Goal: Task Accomplishment & Management: Complete application form

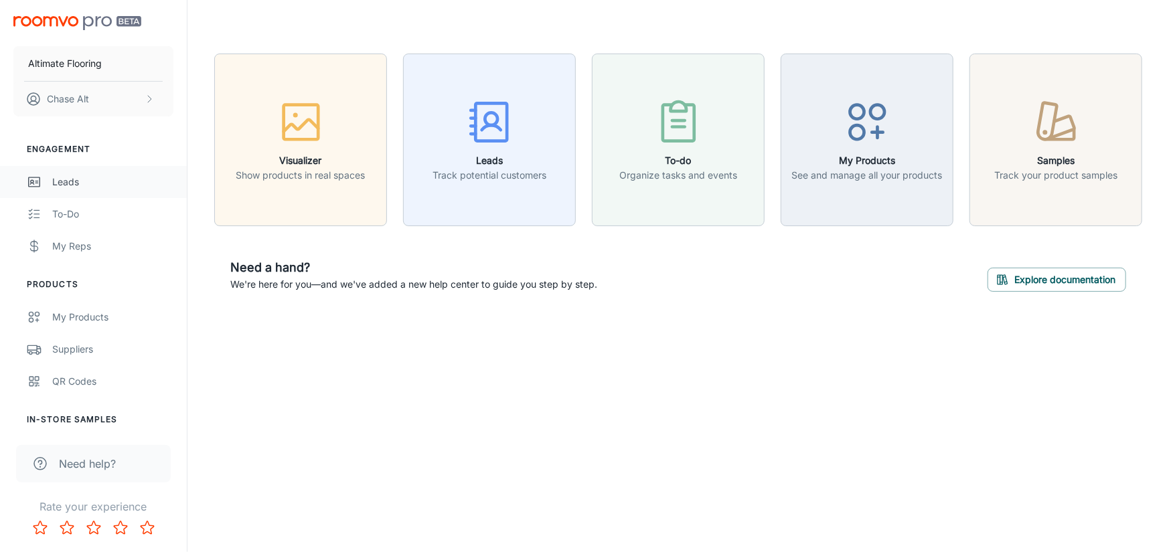
click at [77, 185] on div "Leads" at bounding box center [112, 182] width 121 height 15
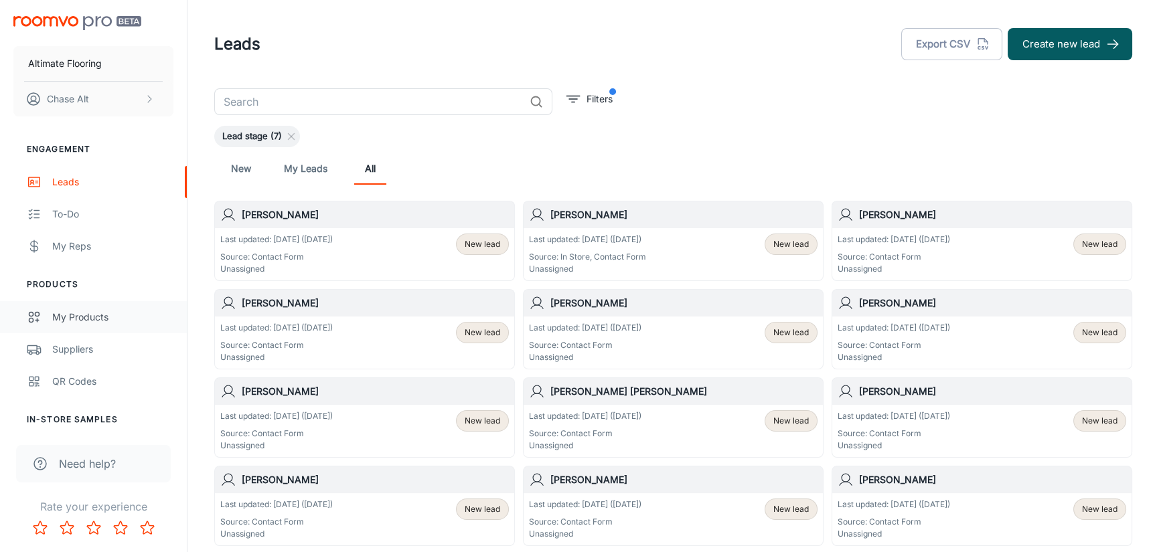
click at [92, 310] on div "My Products" at bounding box center [112, 317] width 121 height 15
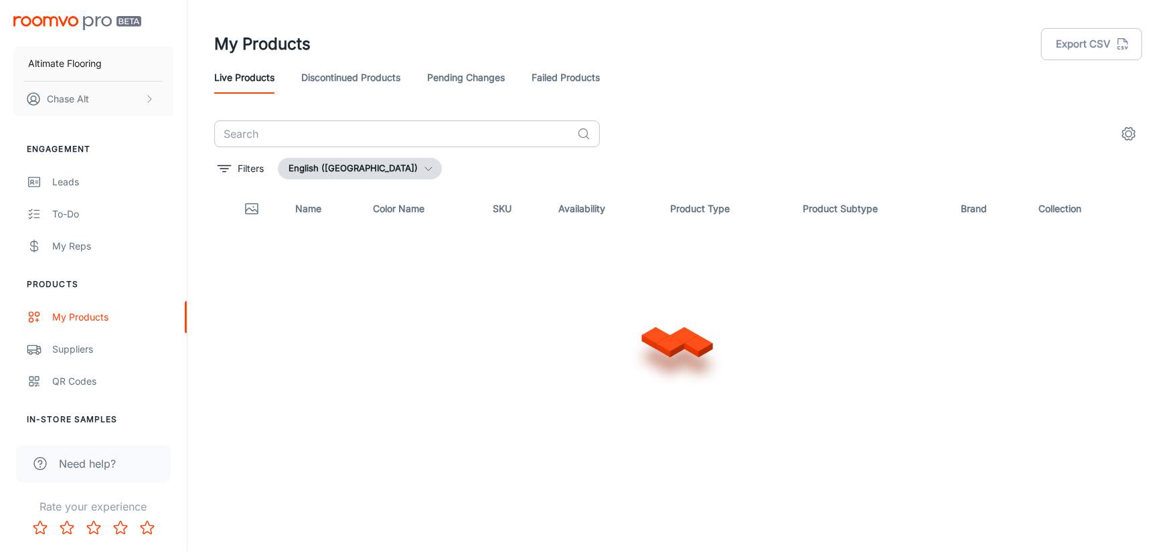
click at [440, 129] on input "text" at bounding box center [392, 133] width 357 height 27
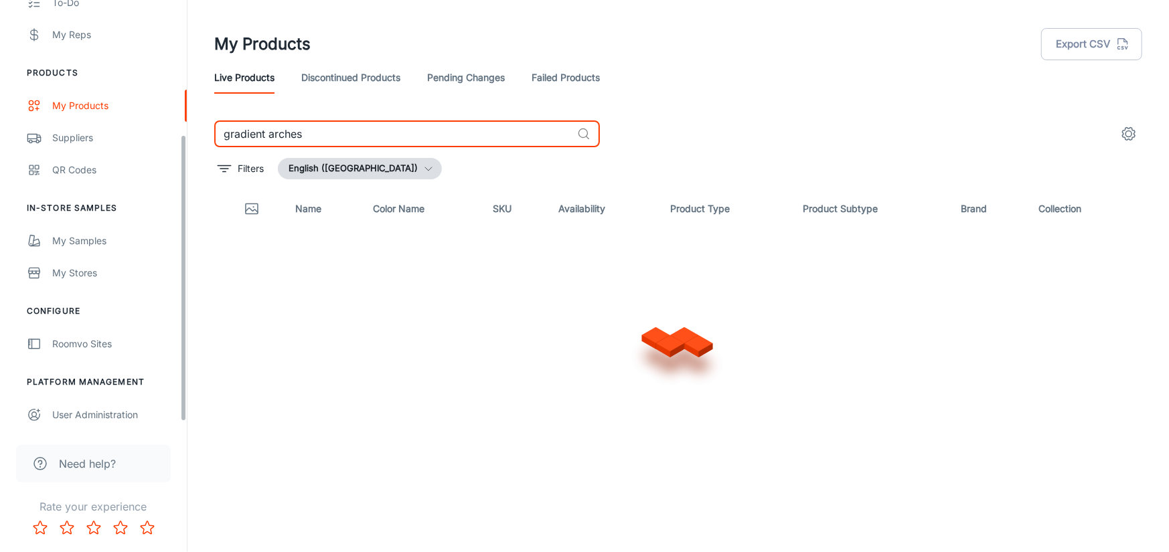
scroll to position [213, 0]
type input "gradient arches"
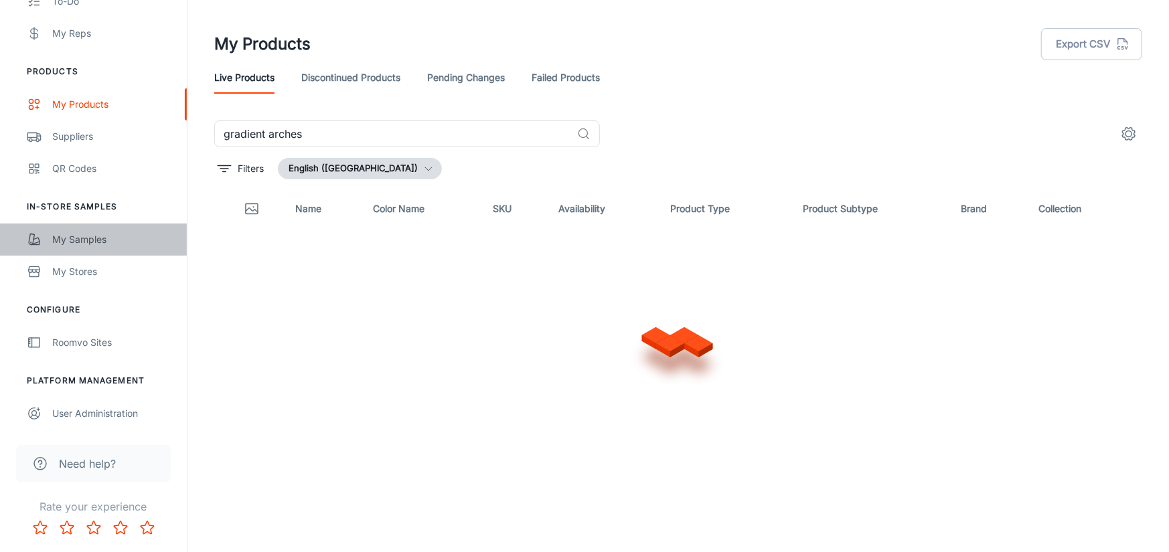
click at [90, 236] on div "My Samples" at bounding box center [112, 239] width 121 height 15
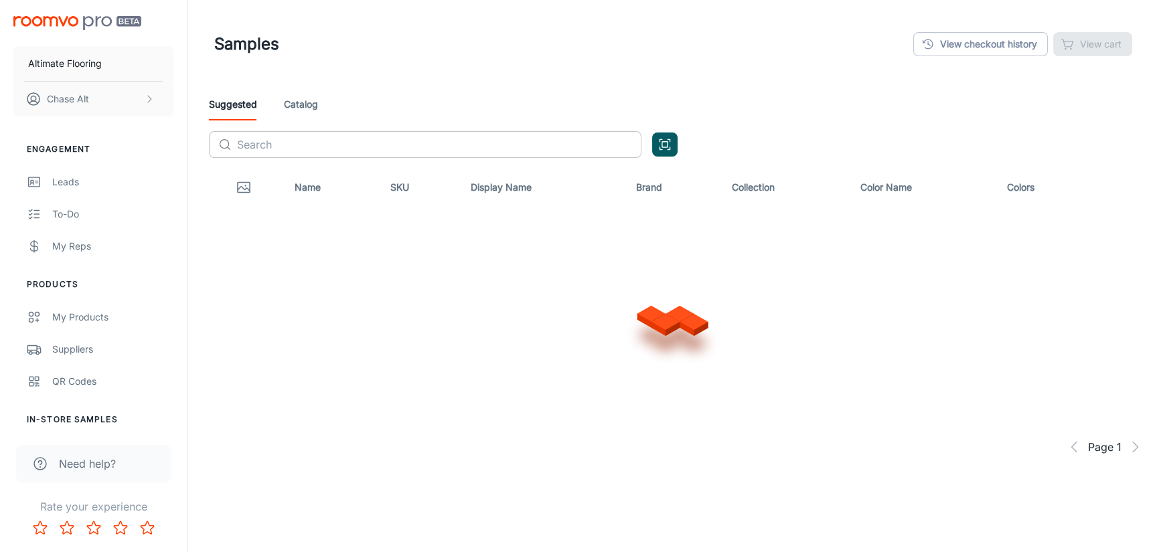
click at [332, 140] on input "text" at bounding box center [439, 144] width 404 height 27
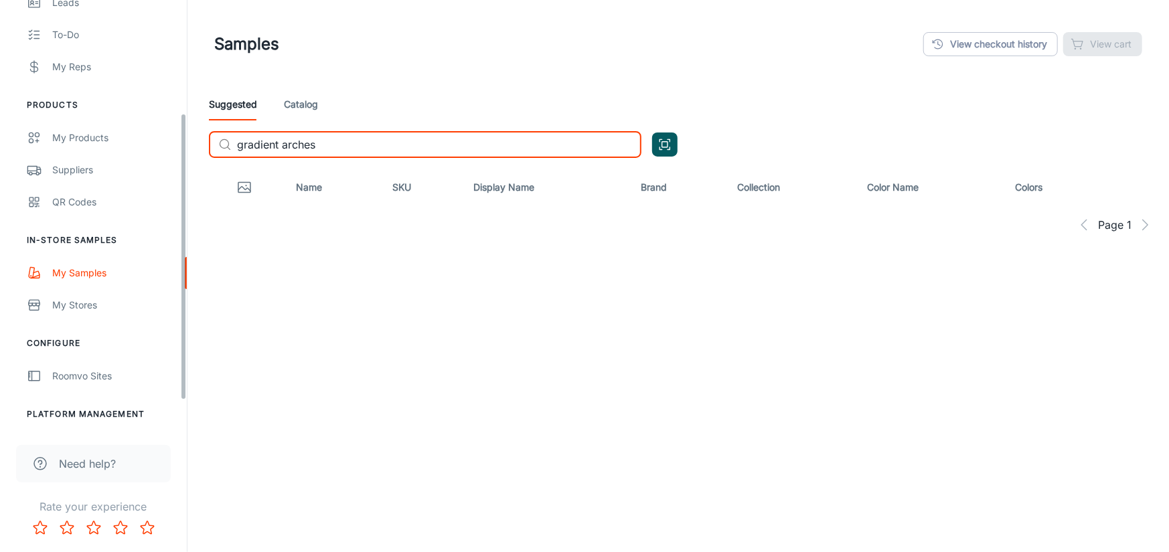
scroll to position [213, 0]
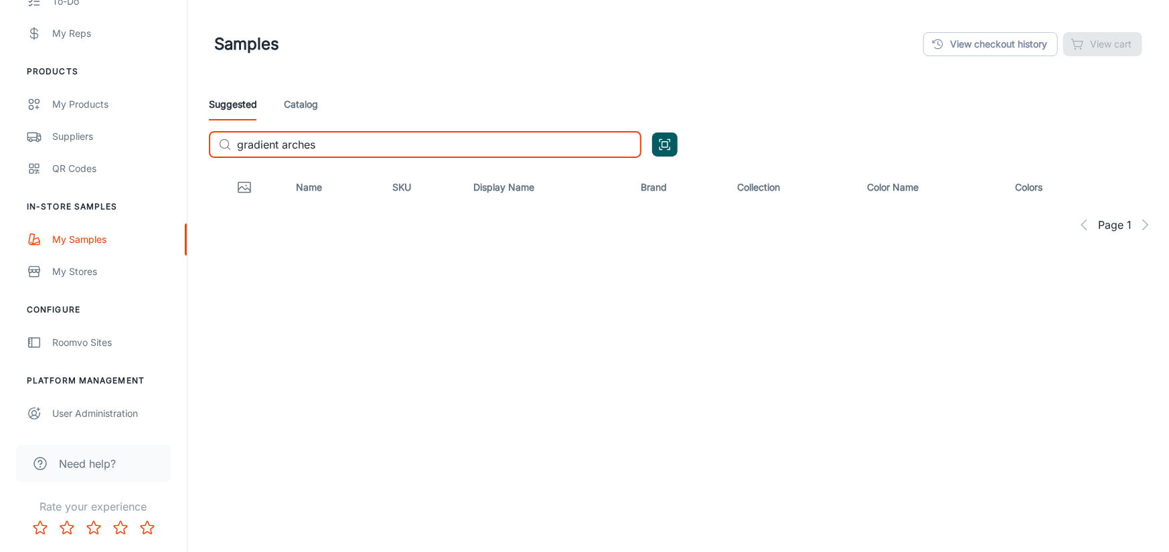
click at [335, 153] on input "gradient arches" at bounding box center [439, 144] width 404 height 27
type input "gradient arches"
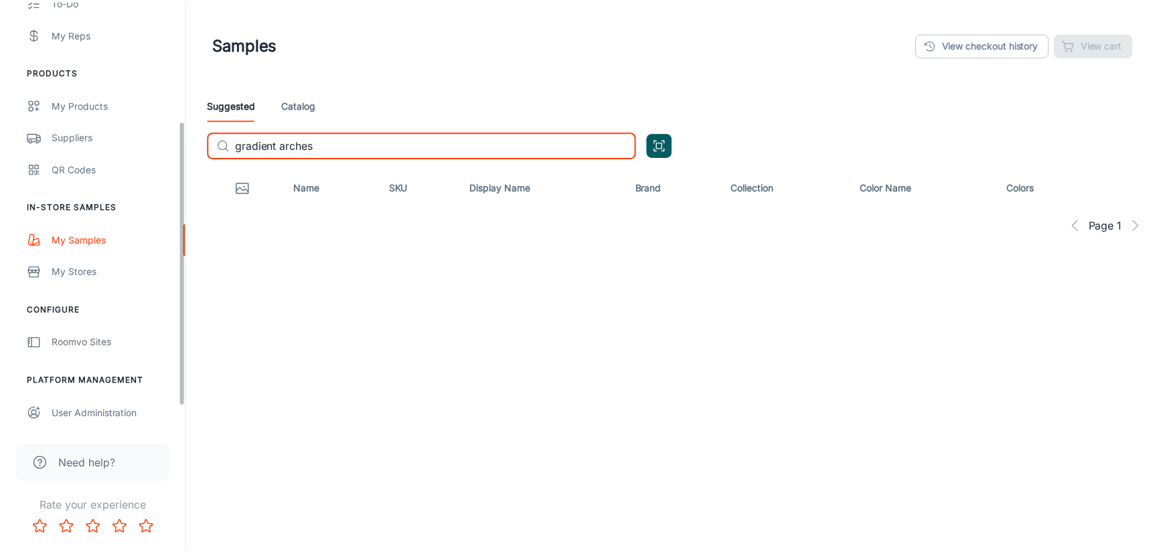
scroll to position [146, 0]
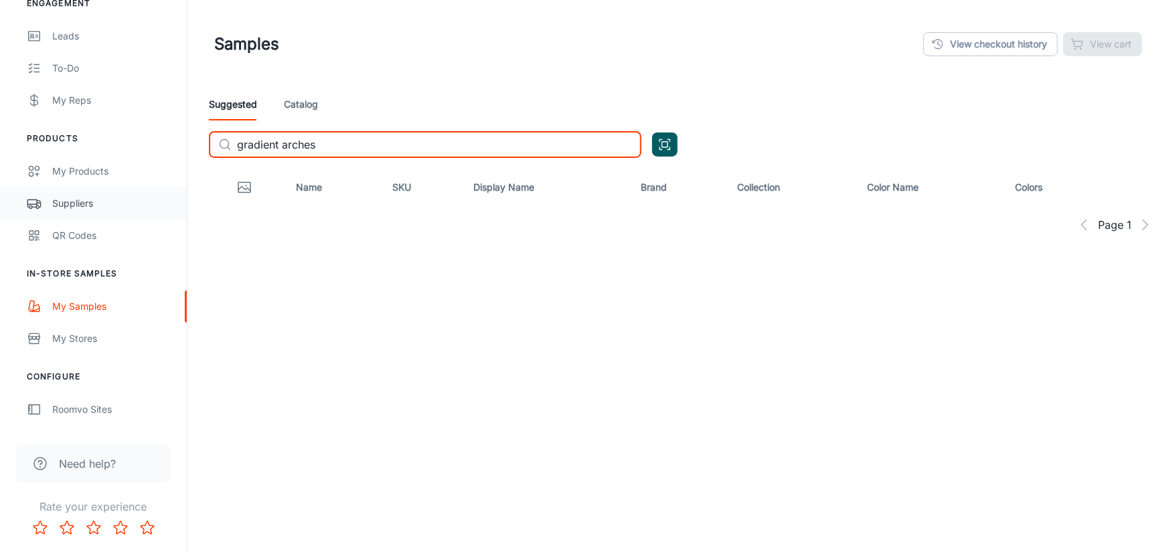
click at [125, 205] on div "Suppliers" at bounding box center [112, 203] width 121 height 15
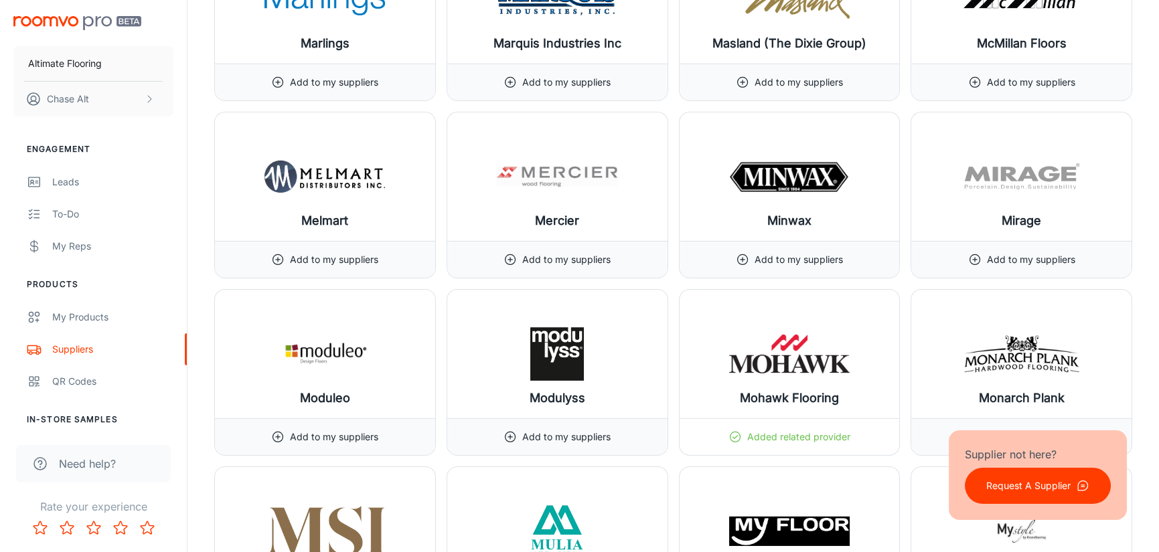
scroll to position [11313, 0]
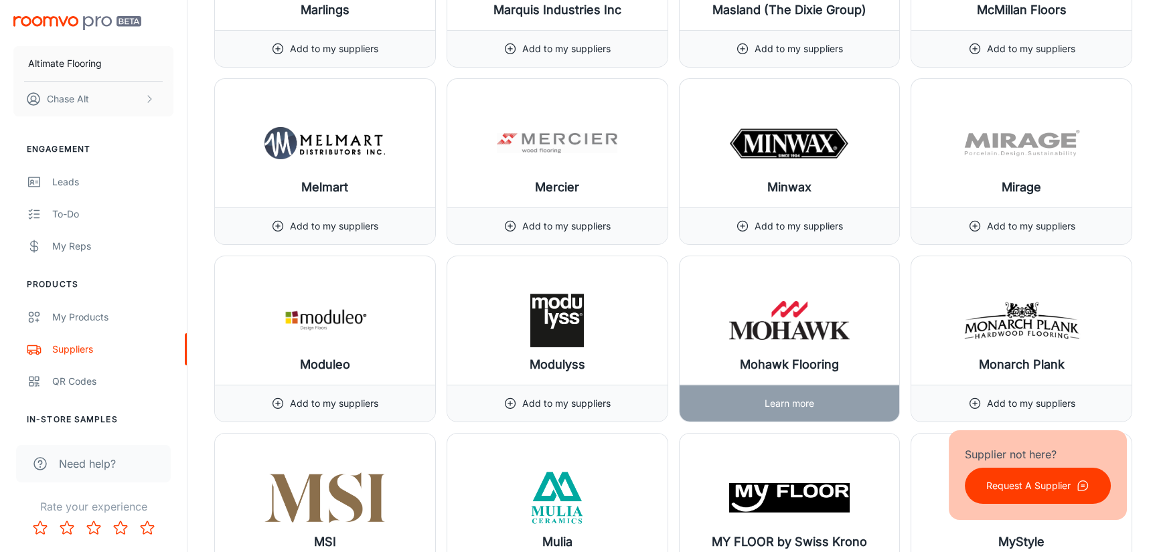
click at [855, 260] on div "Mohawk Flooring" at bounding box center [789, 320] width 220 height 129
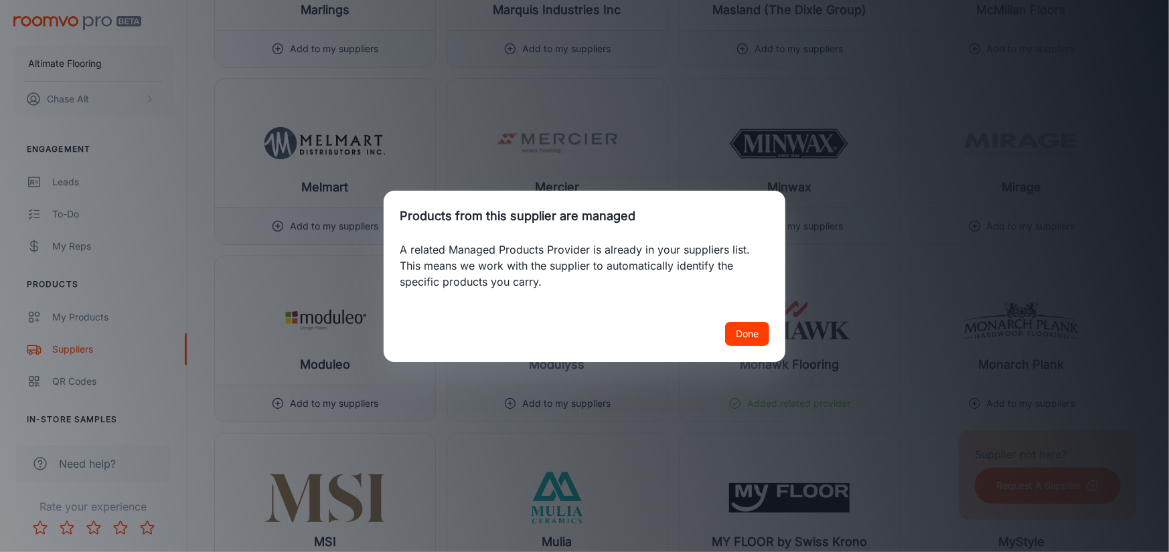
click at [754, 327] on button "Done" at bounding box center [747, 334] width 44 height 24
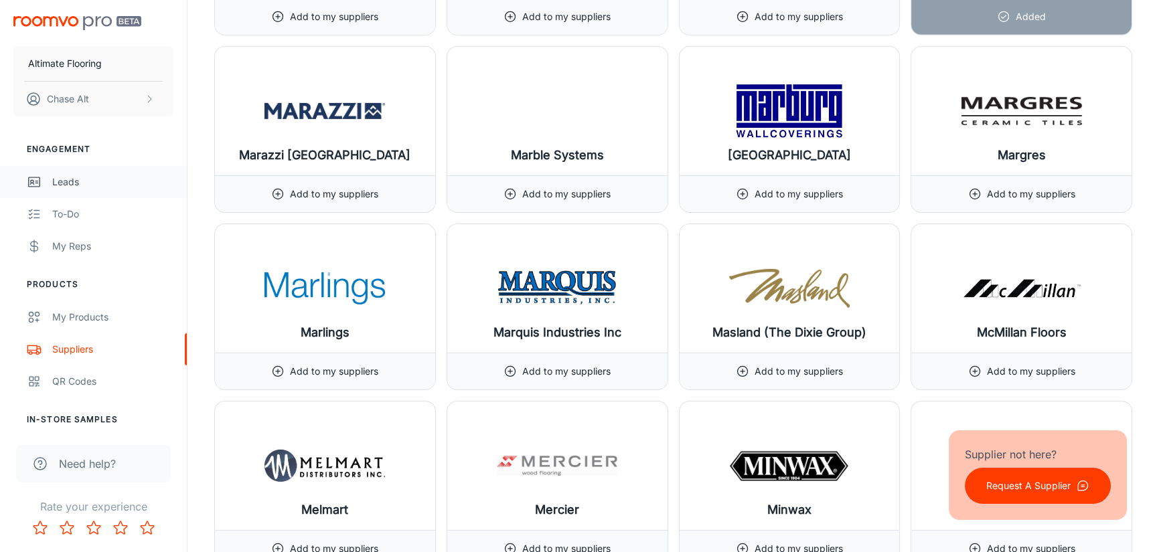
scroll to position [10978, 0]
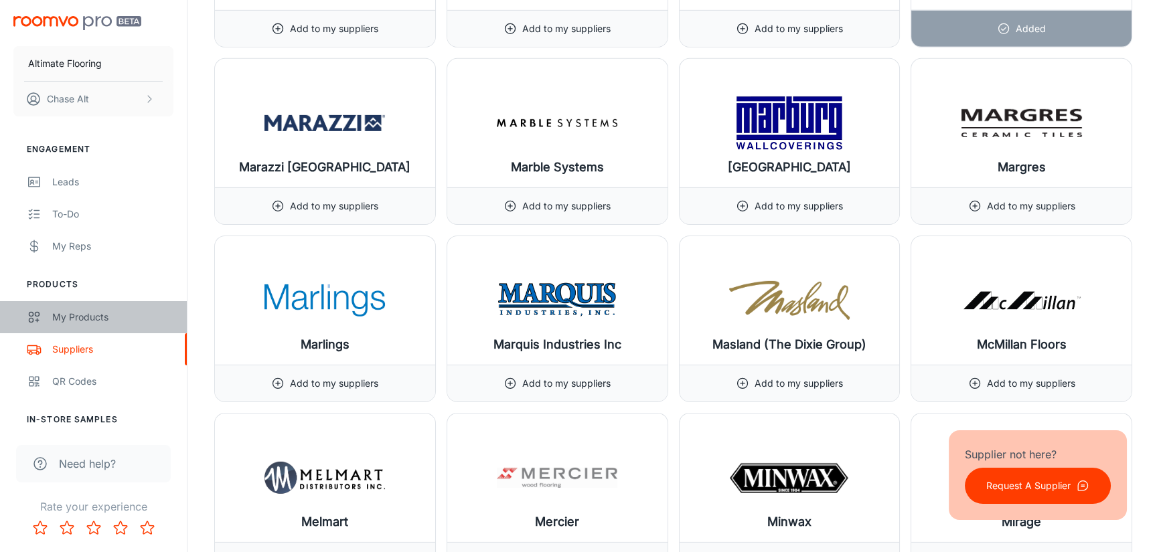
click at [96, 319] on div "My Products" at bounding box center [112, 317] width 121 height 15
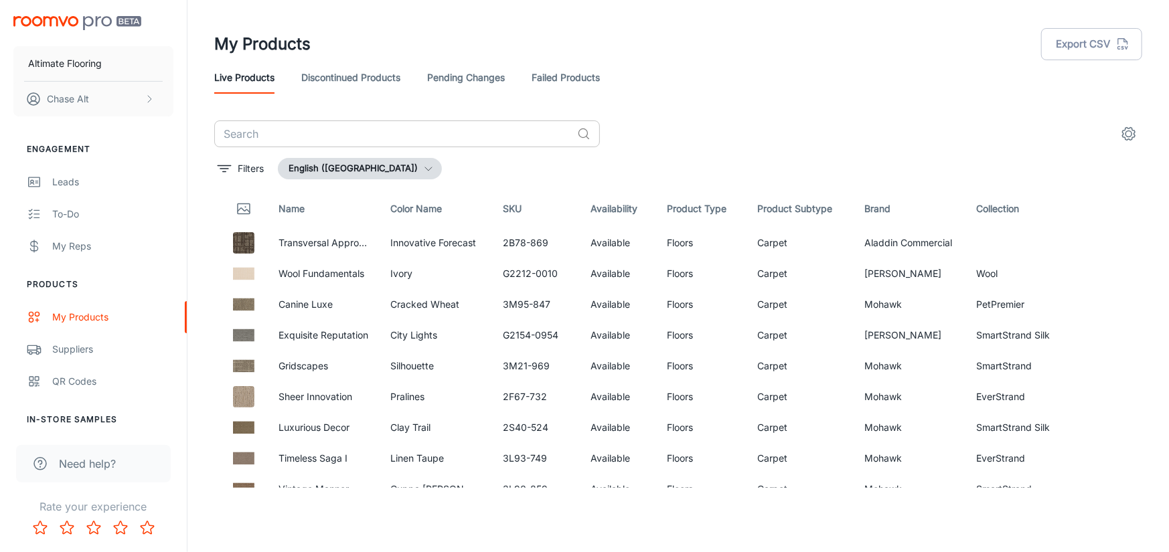
click at [361, 127] on input "text" at bounding box center [392, 133] width 357 height 27
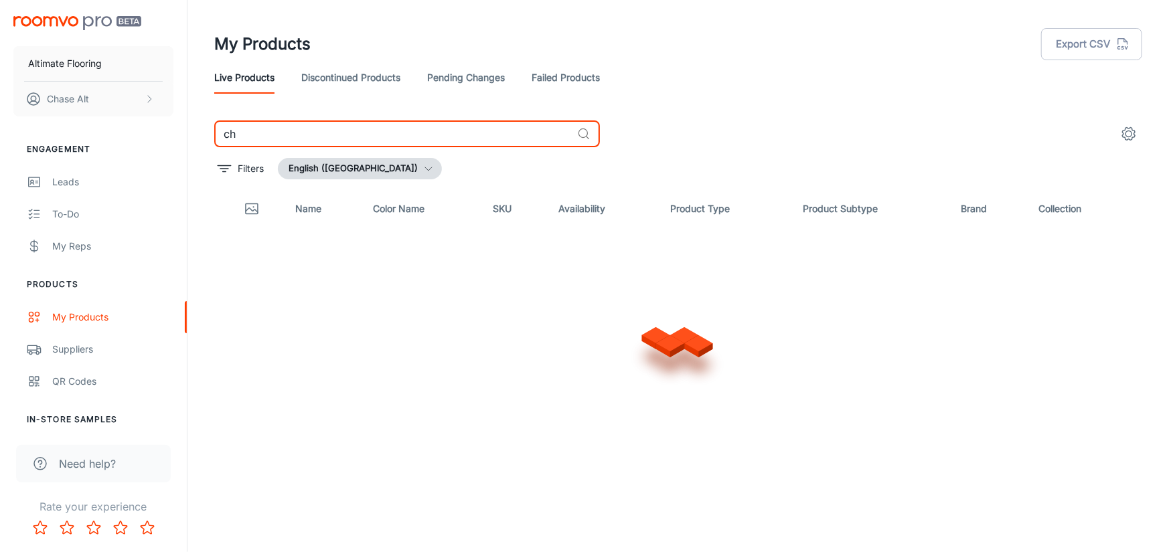
type input "c"
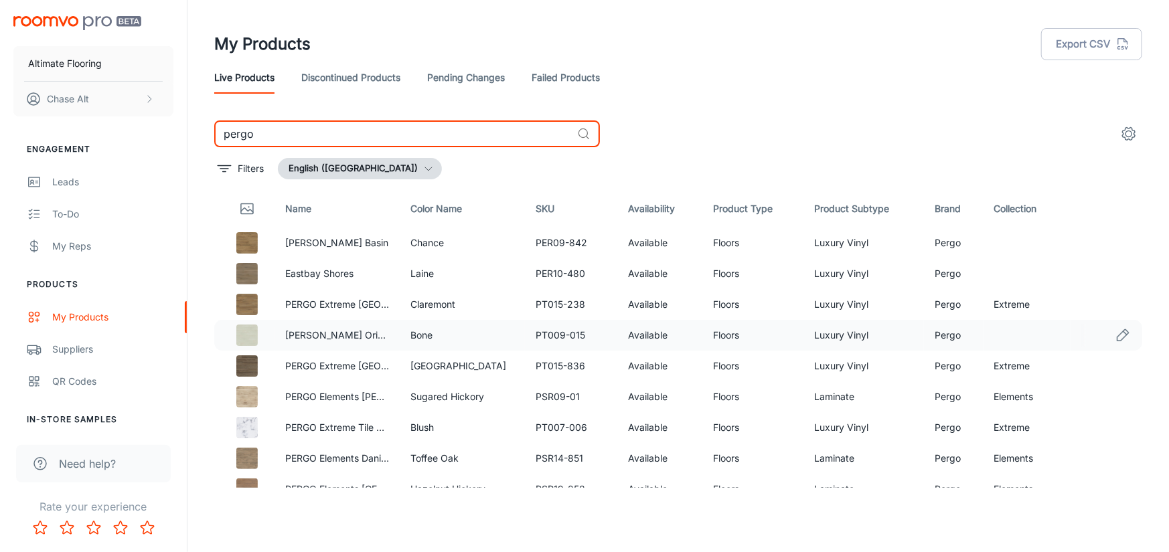
scroll to position [67, 0]
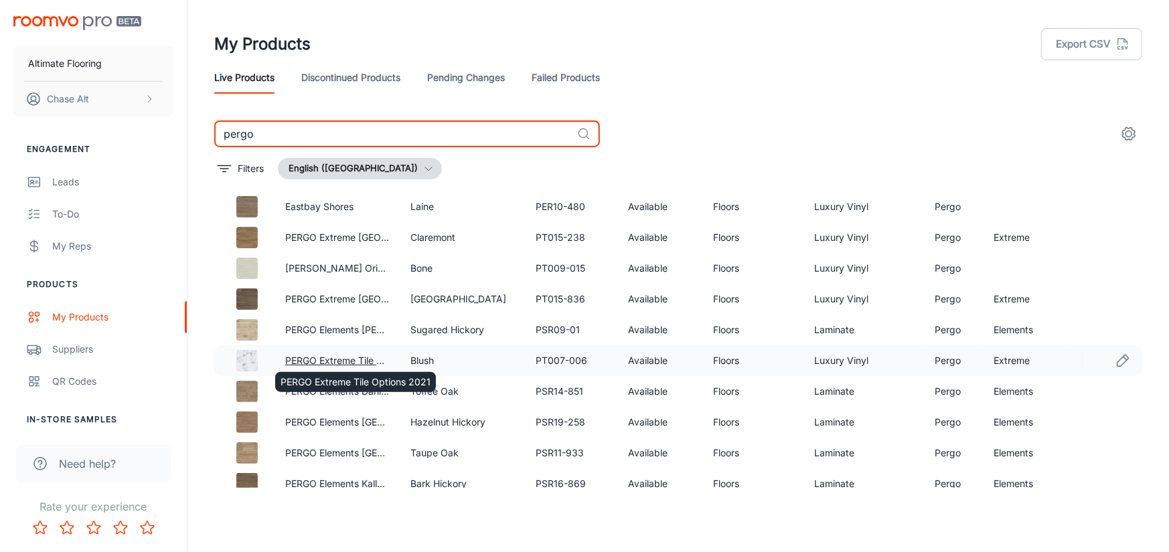
type input "pergo"
click at [315, 359] on link "PERGO Extreme Tile Options 2021" at bounding box center [360, 360] width 150 height 11
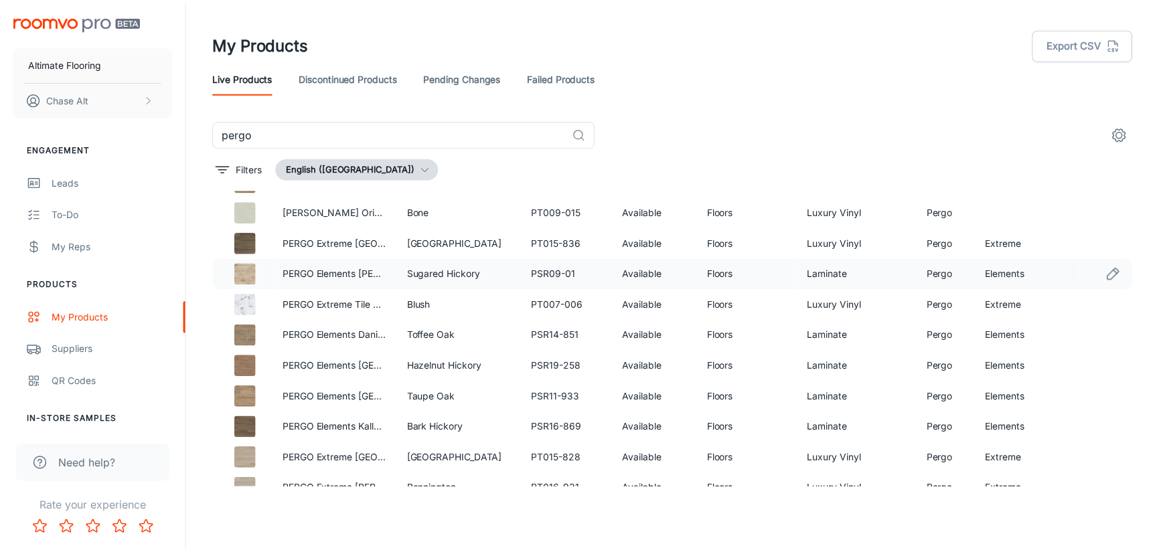
scroll to position [134, 0]
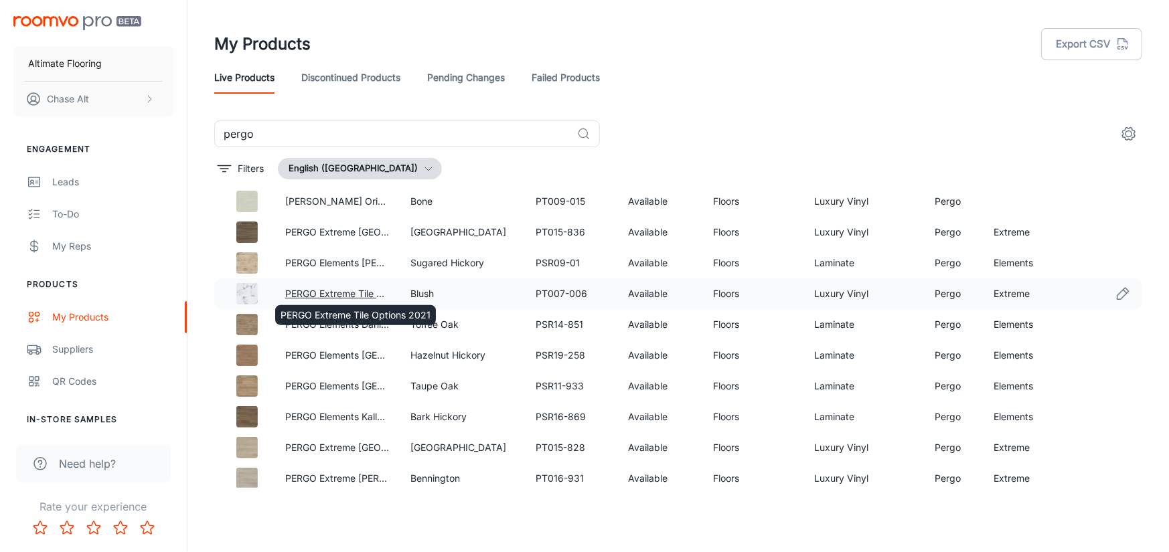
click at [365, 294] on link "PERGO Extreme Tile Options 2021" at bounding box center [360, 293] width 150 height 11
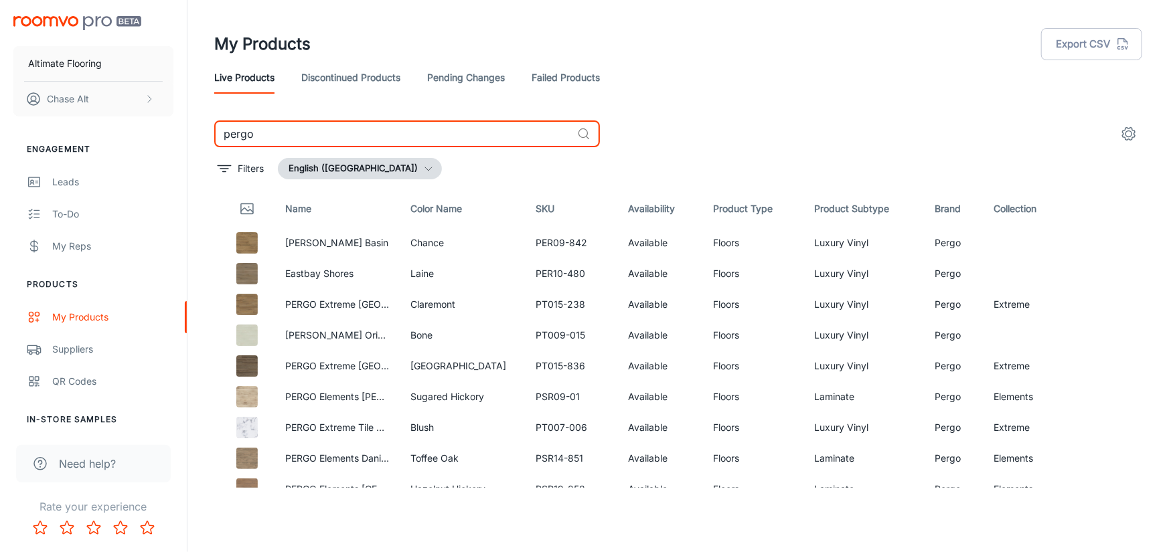
click at [277, 127] on input "pergo" at bounding box center [392, 133] width 357 height 27
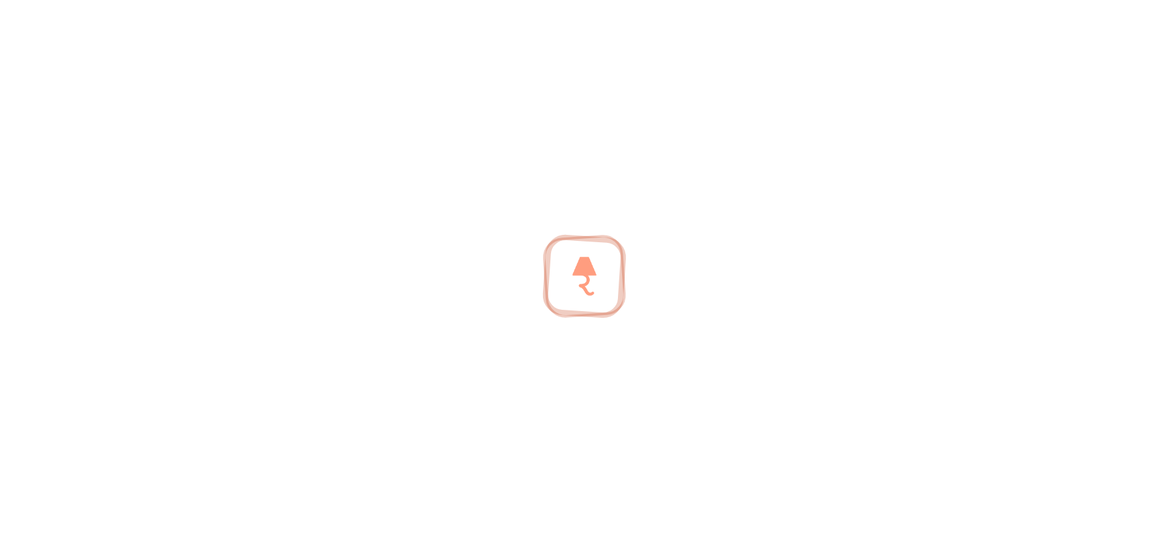
type input "p"
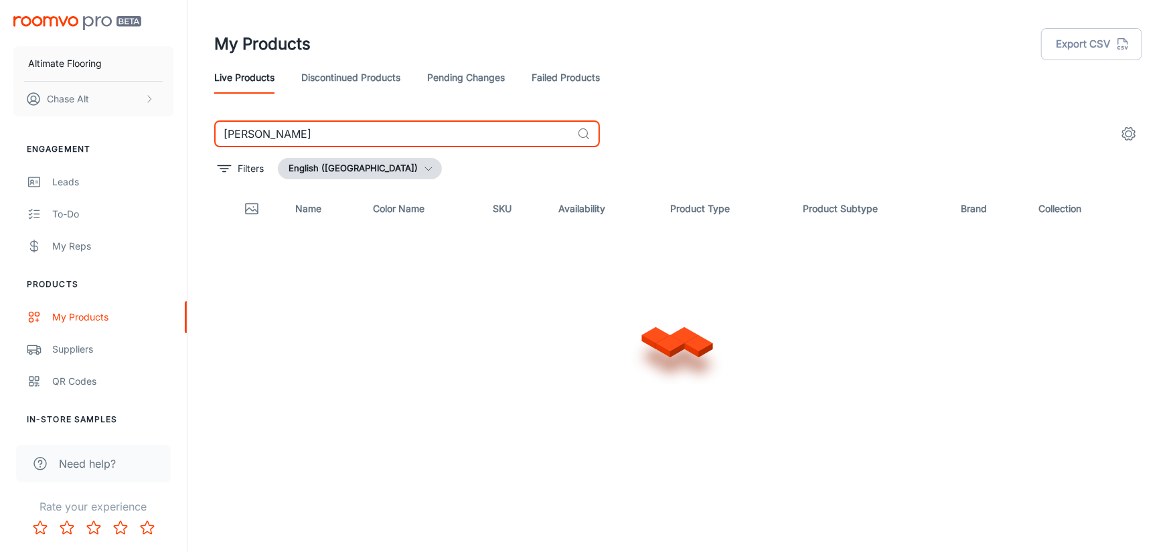
type input "[PERSON_NAME]"
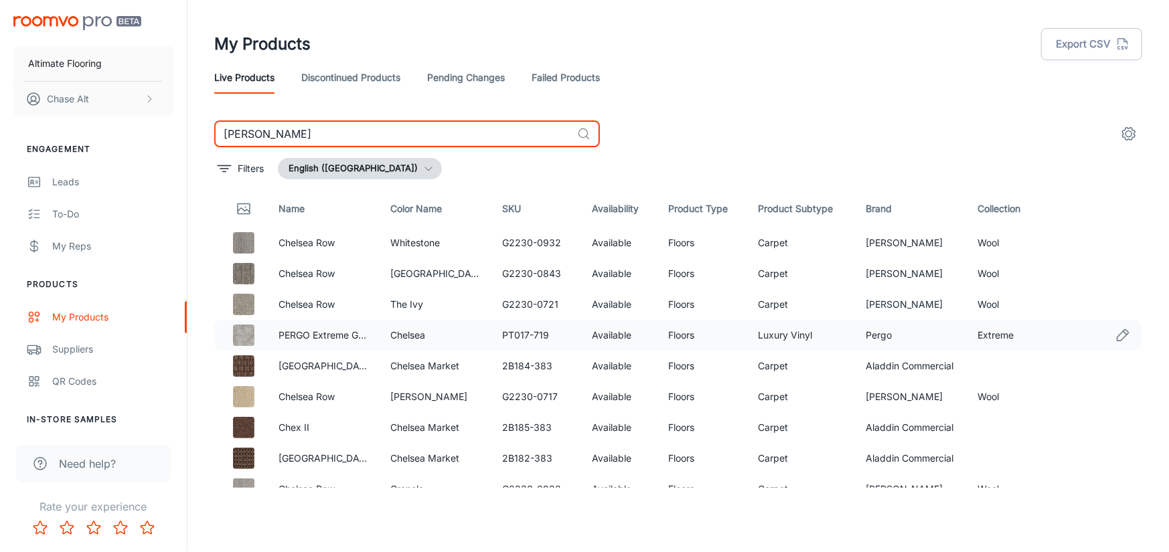
click at [241, 333] on img at bounding box center [243, 335] width 21 height 21
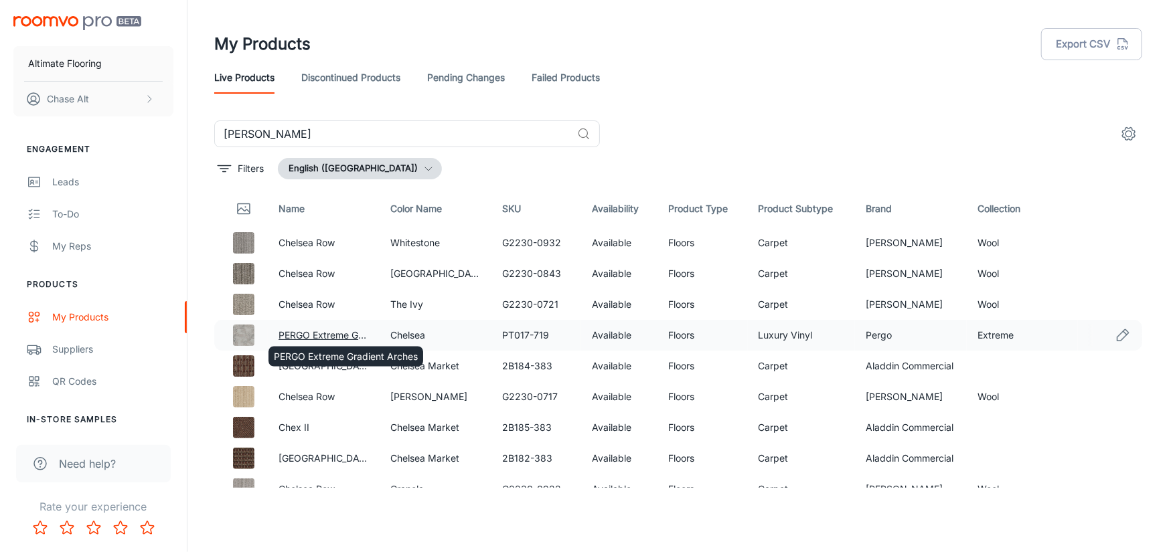
click at [316, 338] on div "PERGO Extreme Gradient Arches" at bounding box center [345, 352] width 157 height 31
click at [316, 333] on link "PERGO Extreme Gradient Arches" at bounding box center [350, 334] width 144 height 11
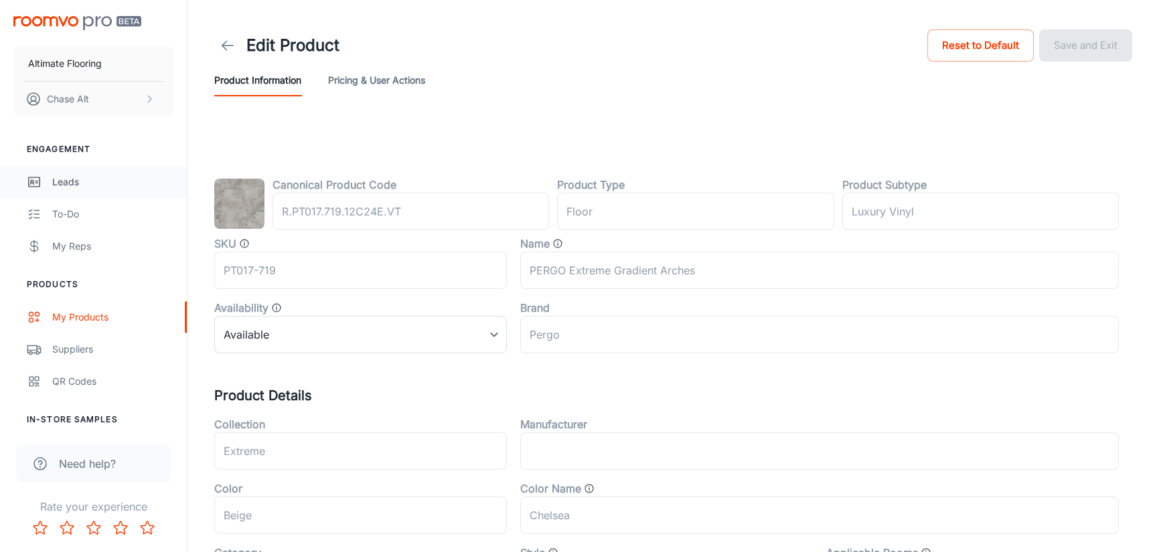
click at [98, 178] on div "Leads" at bounding box center [112, 182] width 121 height 15
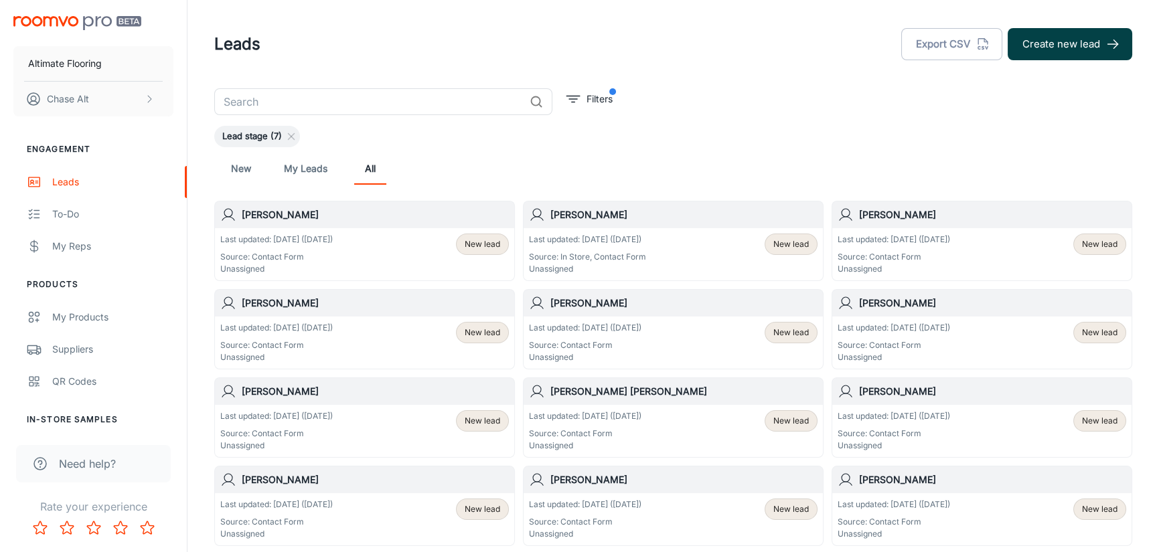
click at [1071, 43] on button "Create new lead" at bounding box center [1069, 44] width 125 height 32
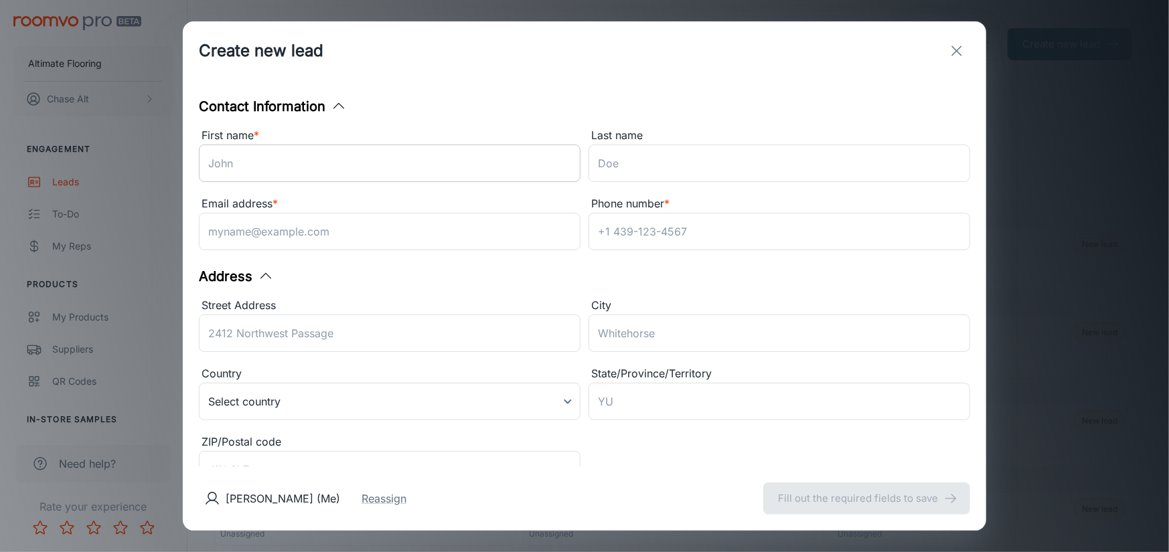
click at [287, 159] on input "First name *" at bounding box center [390, 163] width 382 height 37
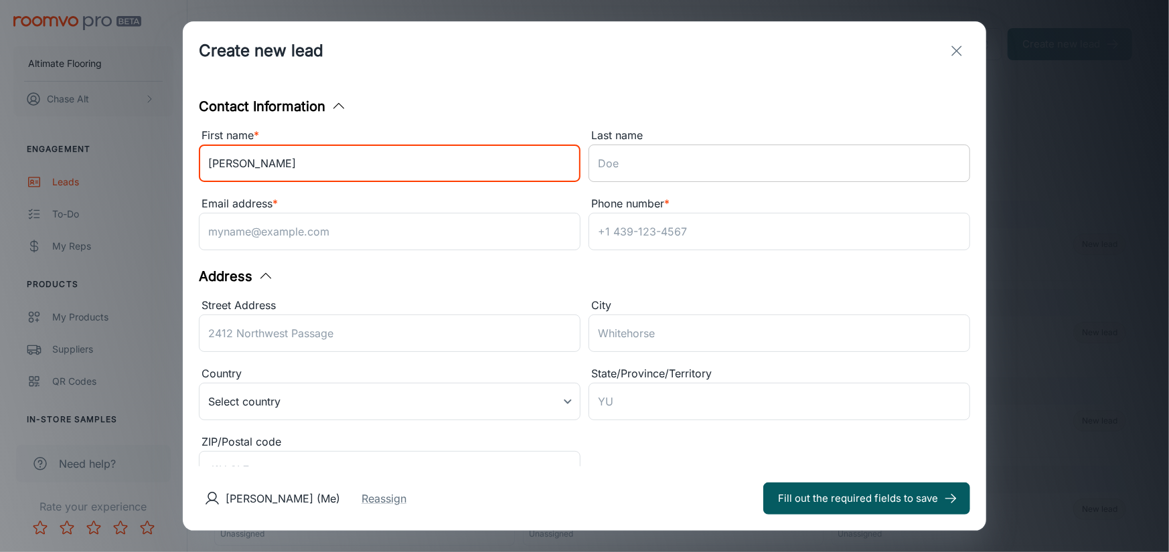
type input "[PERSON_NAME]"
click at [726, 146] on input "Last name" at bounding box center [779, 163] width 382 height 37
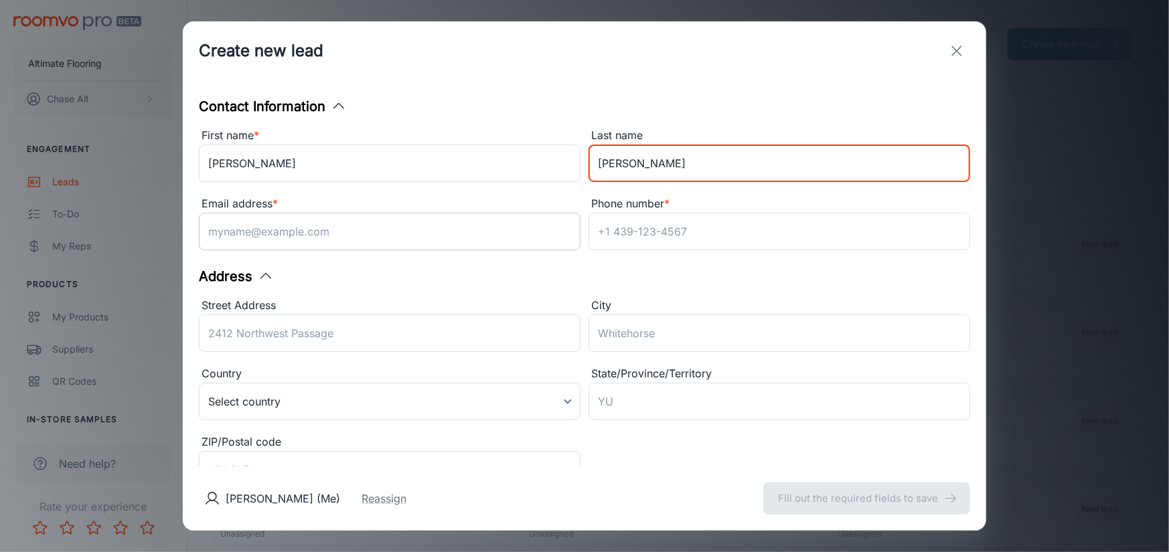
type input "[PERSON_NAME]"
click at [435, 248] on input "Email address *" at bounding box center [390, 231] width 382 height 37
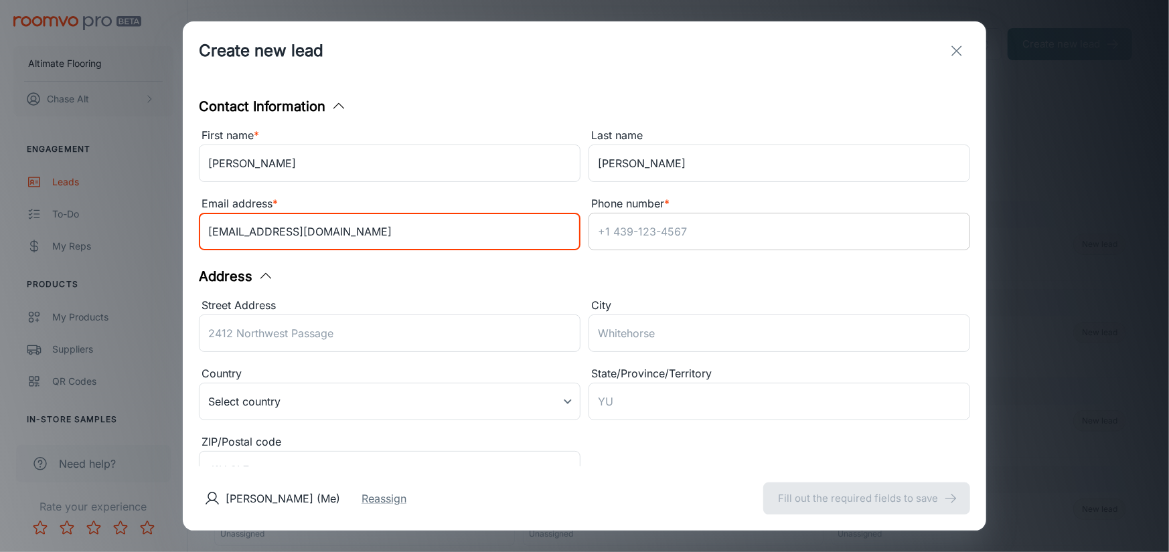
type input "[EMAIL_ADDRESS][DOMAIN_NAME]"
click at [717, 236] on input "Phone number *" at bounding box center [779, 231] width 382 height 37
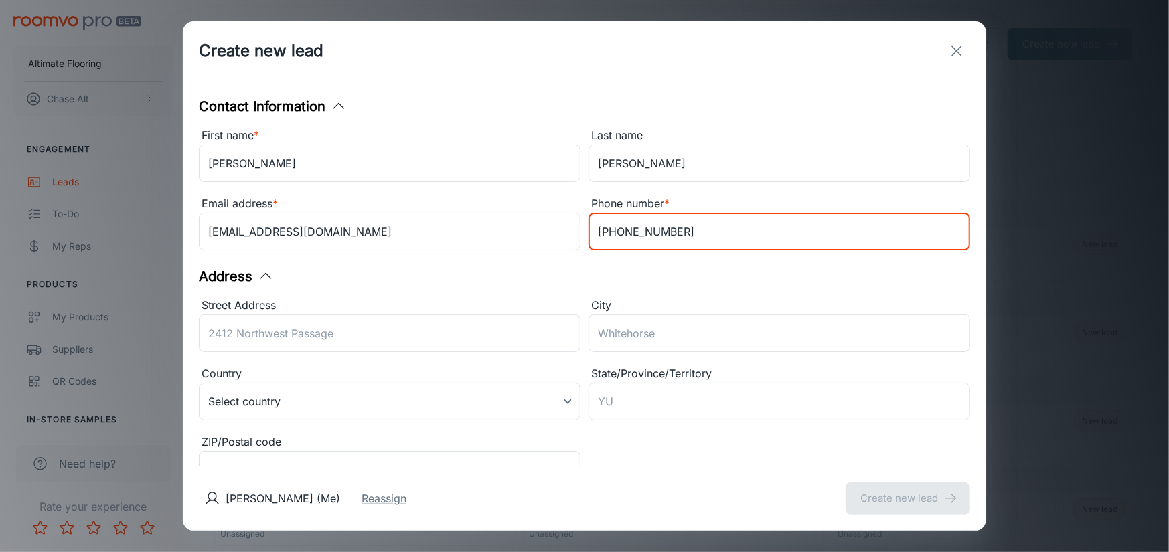
scroll to position [270, 0]
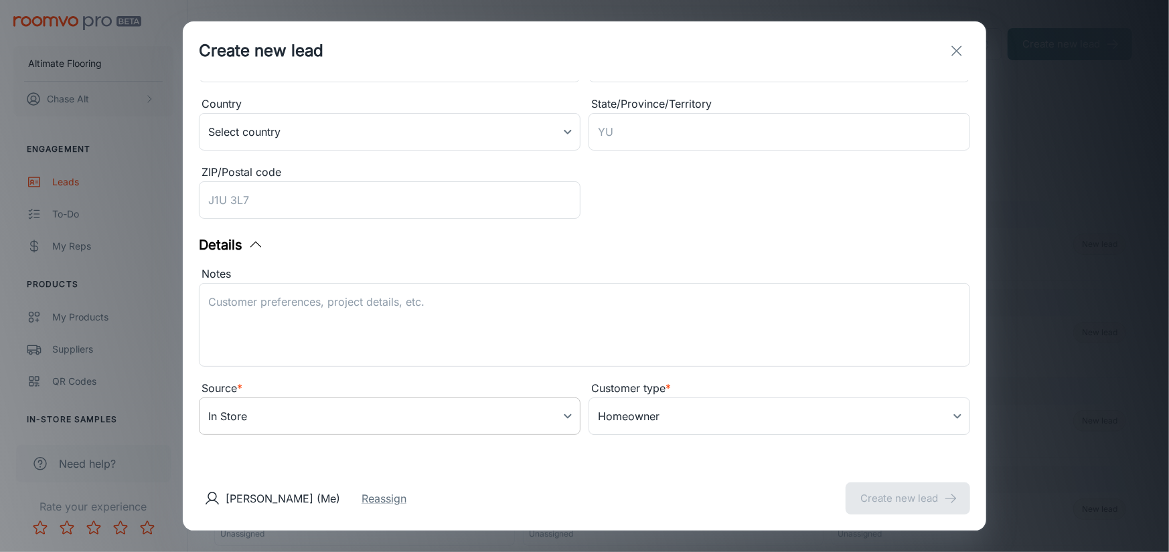
type input "[PHONE_NUMBER]"
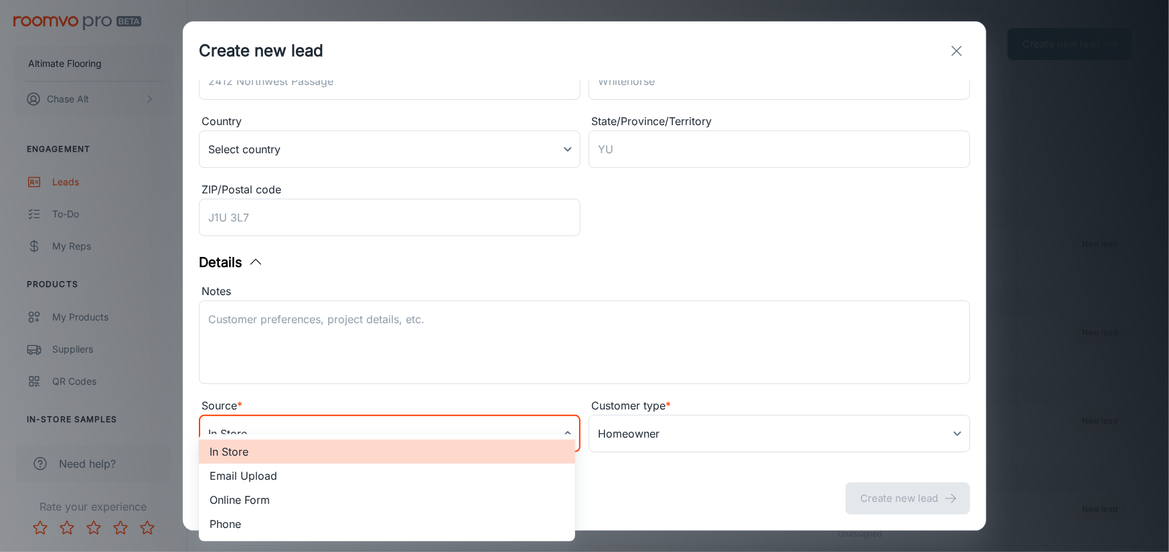
click at [395, 415] on body "Altimate Flooring Chase Alt Engagement Leads To-do My Reps Products My Products…" at bounding box center [584, 276] width 1169 height 552
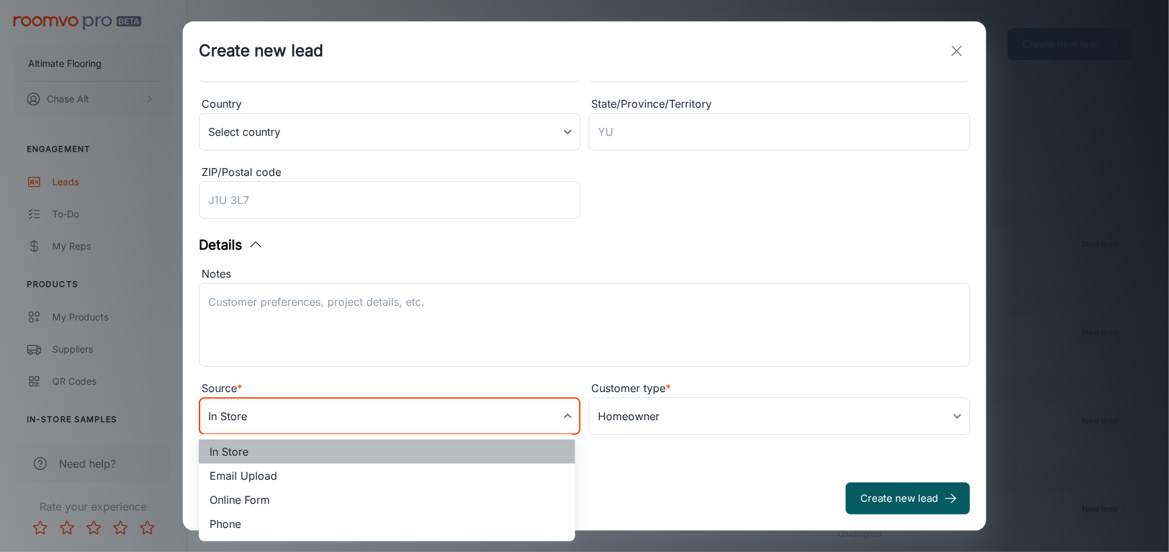
click at [256, 455] on li "In Store" at bounding box center [387, 452] width 376 height 24
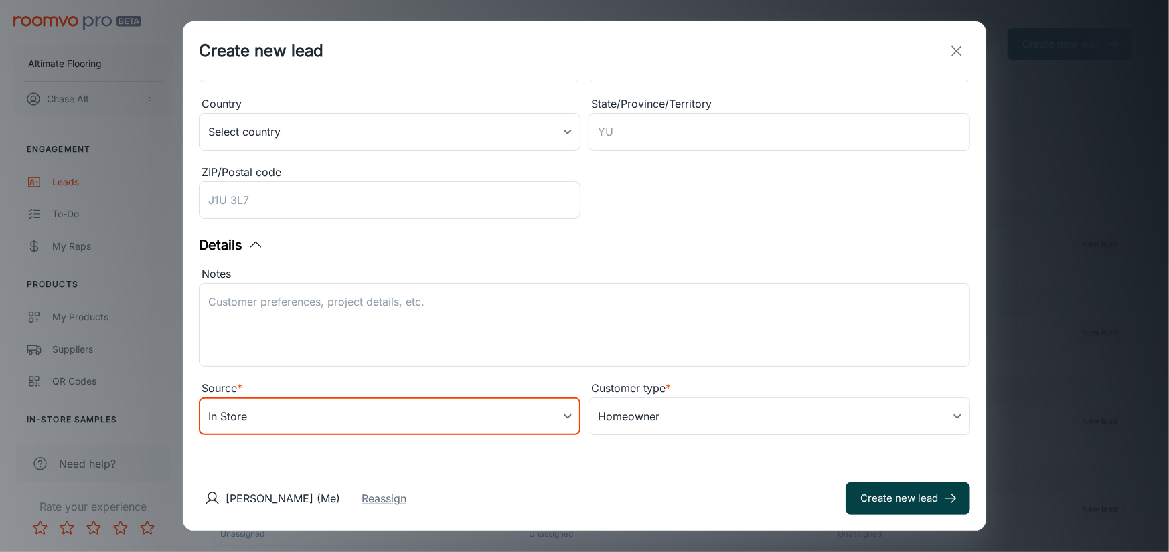
click at [896, 494] on button "Create new lead" at bounding box center [907, 499] width 125 height 32
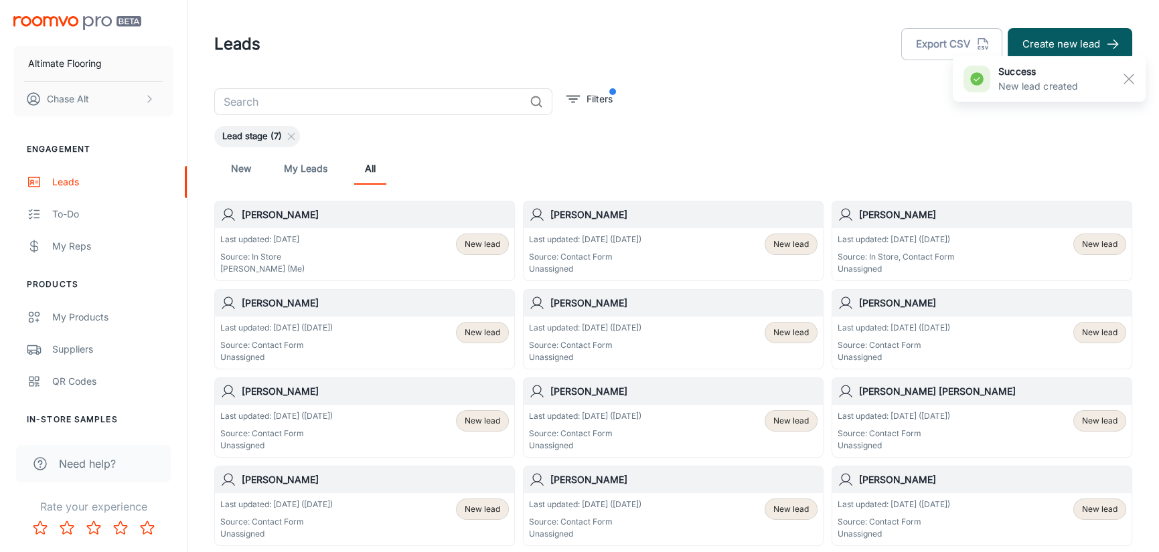
click at [376, 244] on div "Last updated: [DATE] Source: In Store Chase Alt (Me) New lead" at bounding box center [364, 255] width 289 height 42
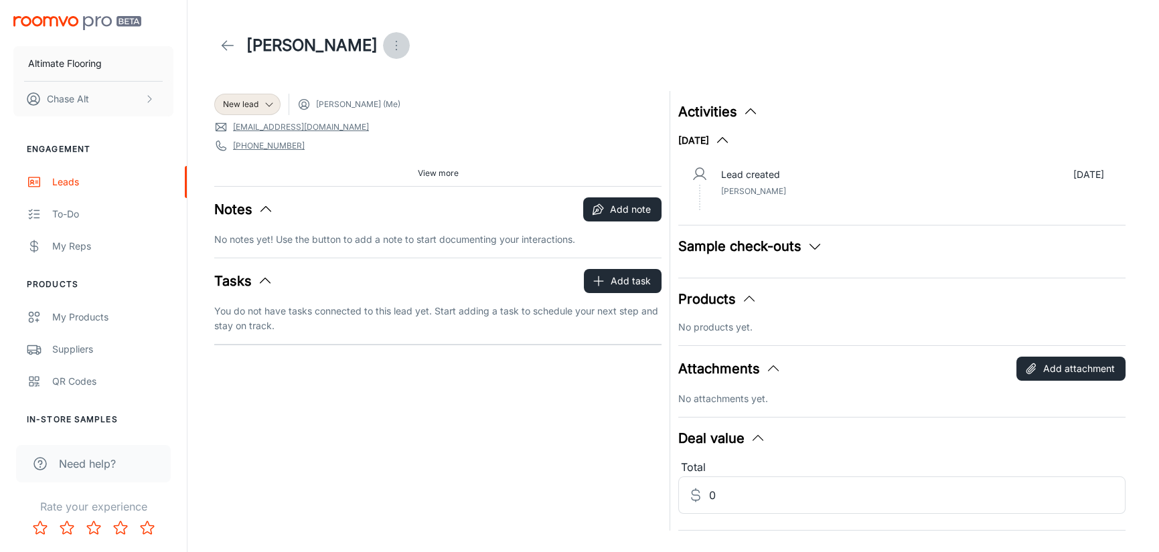
click at [388, 51] on icon "Open menu" at bounding box center [396, 45] width 16 height 16
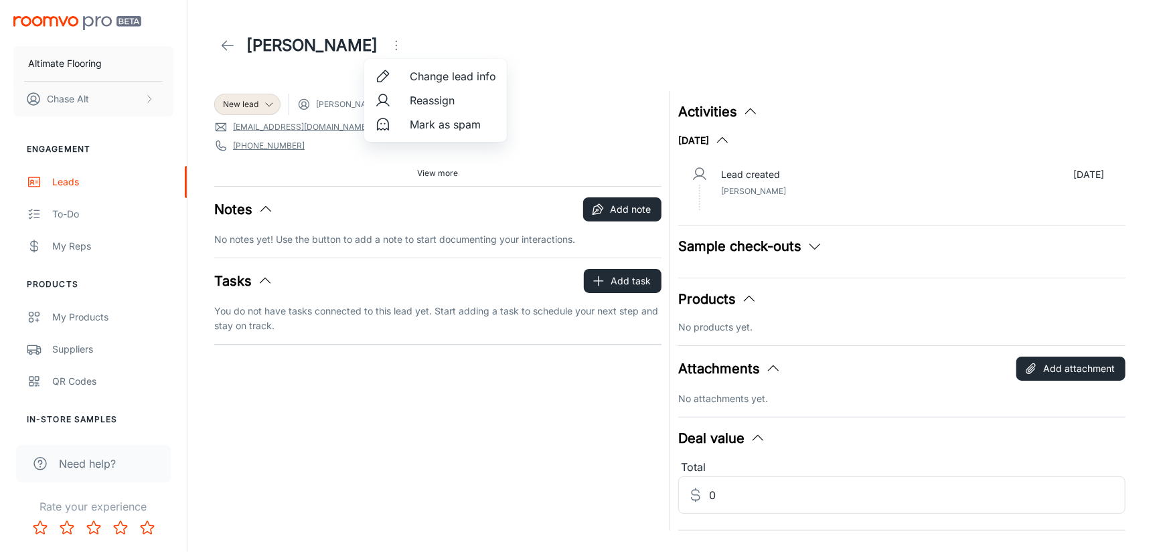
click at [434, 371] on div at bounding box center [584, 276] width 1169 height 552
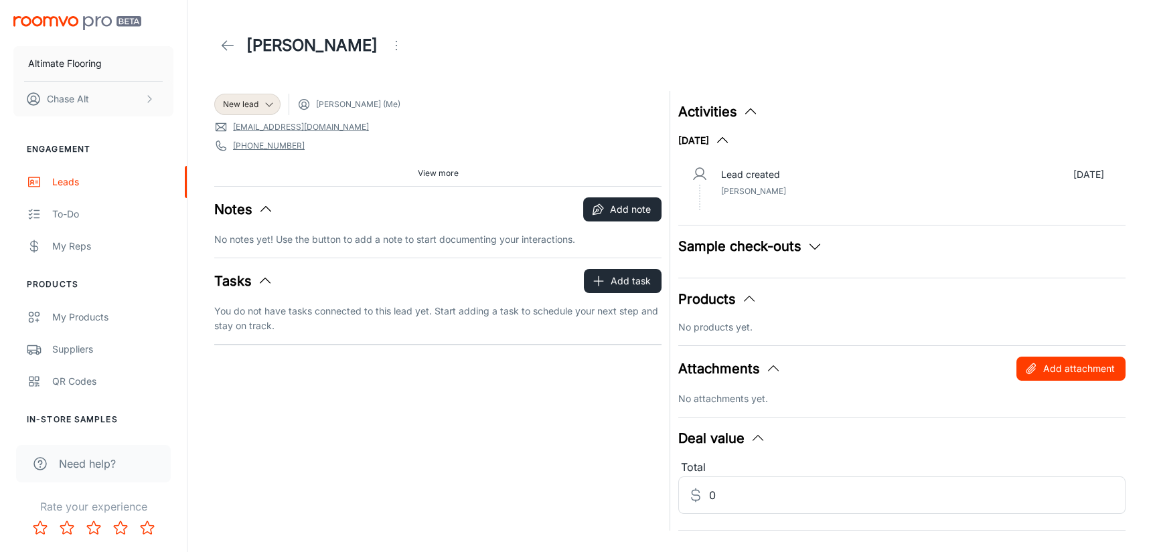
click at [1056, 370] on button "Add attachment" at bounding box center [1070, 369] width 109 height 24
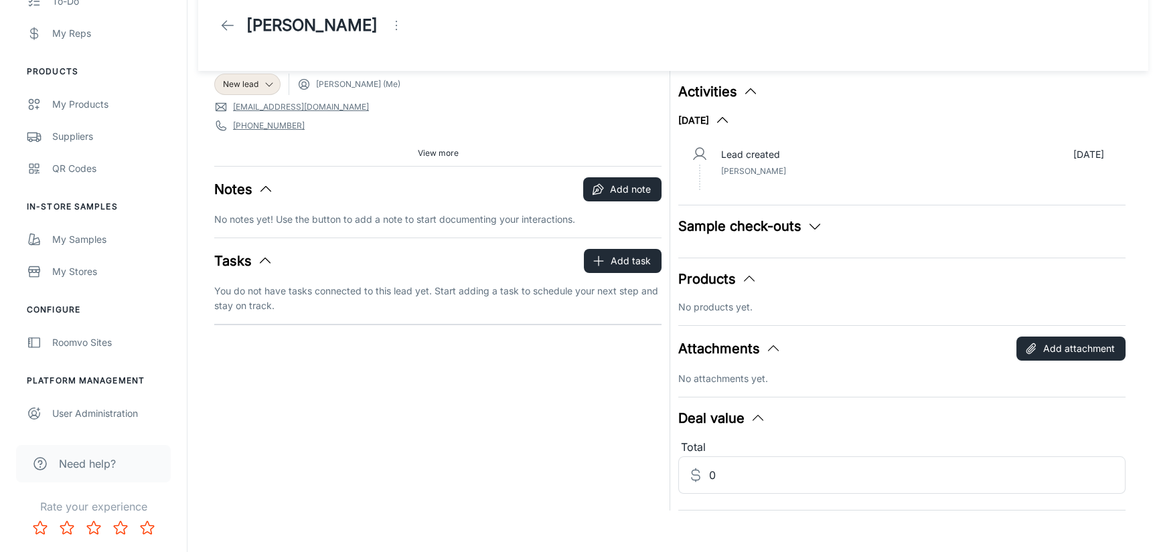
scroll to position [31, 0]
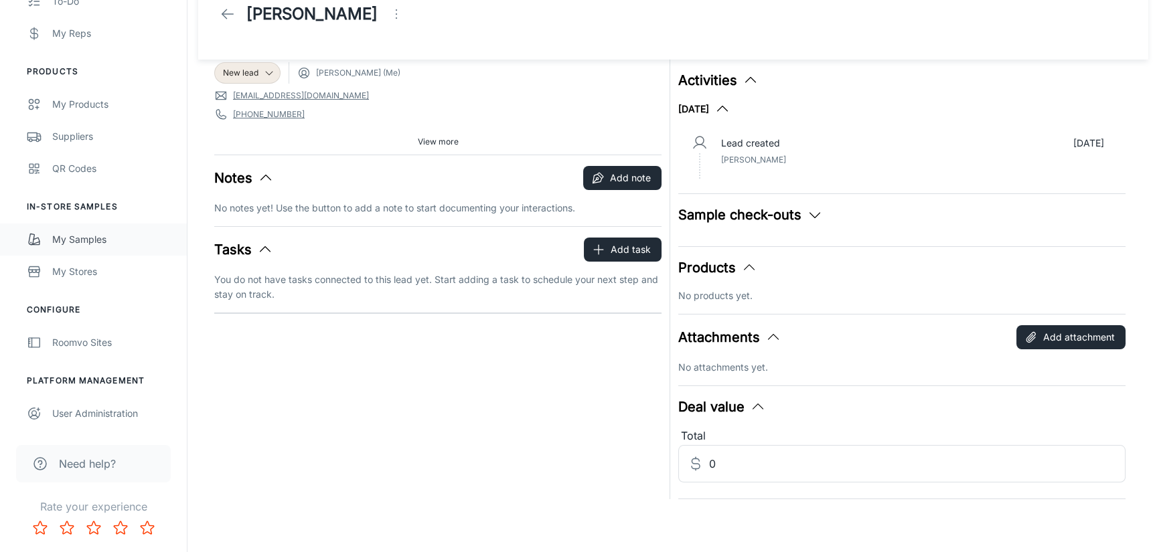
click at [96, 228] on link "My Samples" at bounding box center [93, 240] width 187 height 32
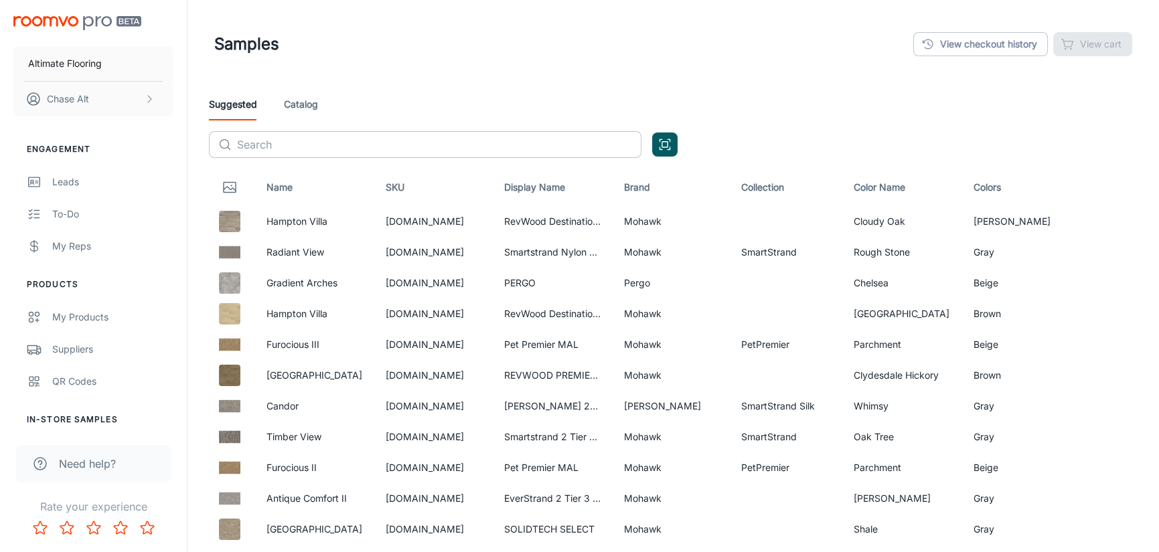
click at [357, 145] on input "text" at bounding box center [439, 144] width 404 height 27
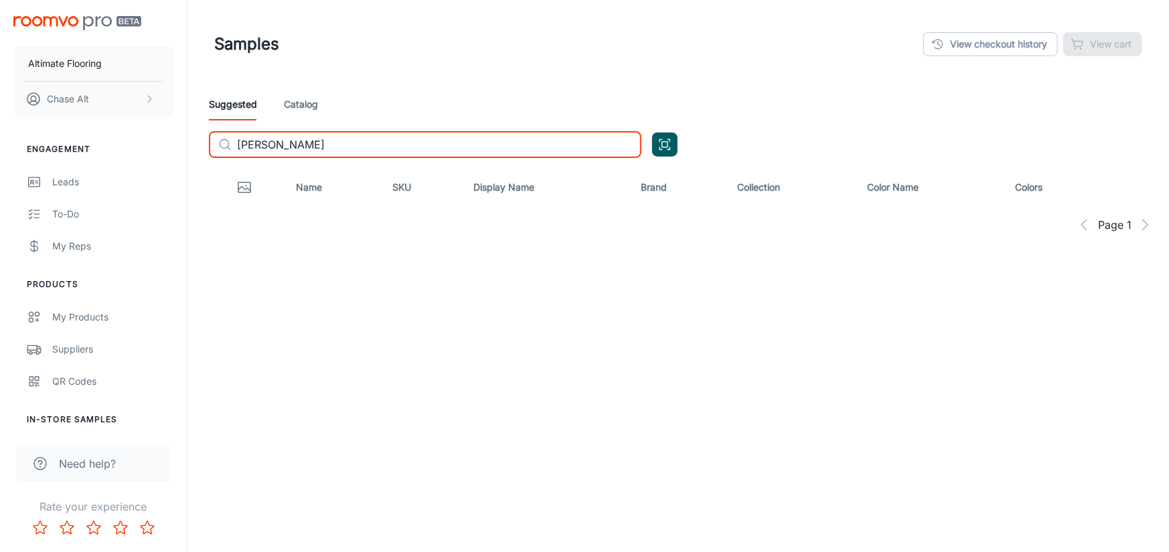
type input "[PERSON_NAME]"
drag, startPoint x: 334, startPoint y: 151, endPoint x: 216, endPoint y: 147, distance: 118.6
click at [216, 147] on div "​ [PERSON_NAME] ​" at bounding box center [425, 144] width 432 height 27
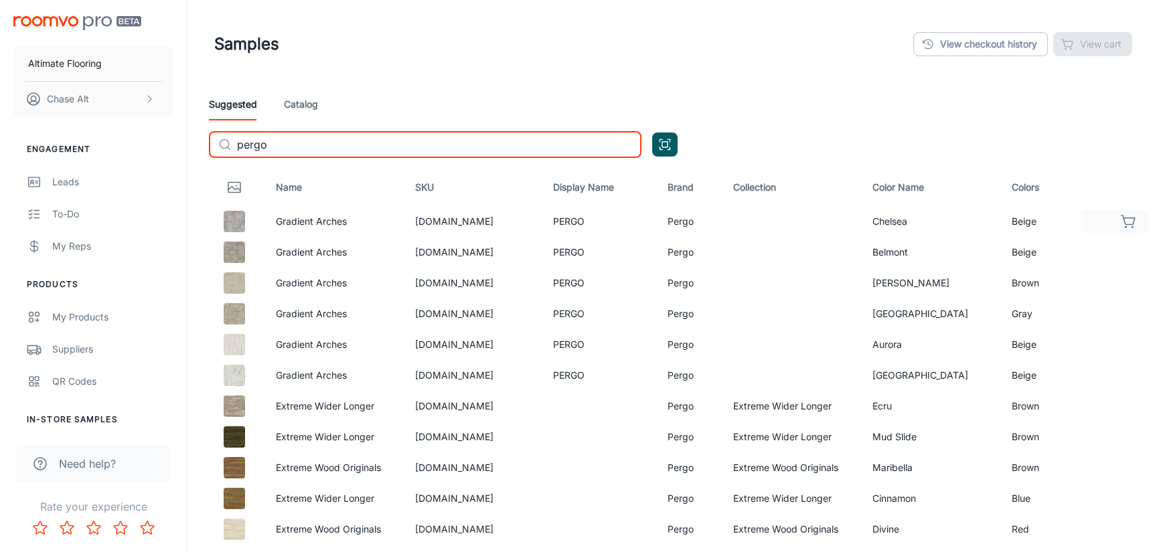
type input "pergo"
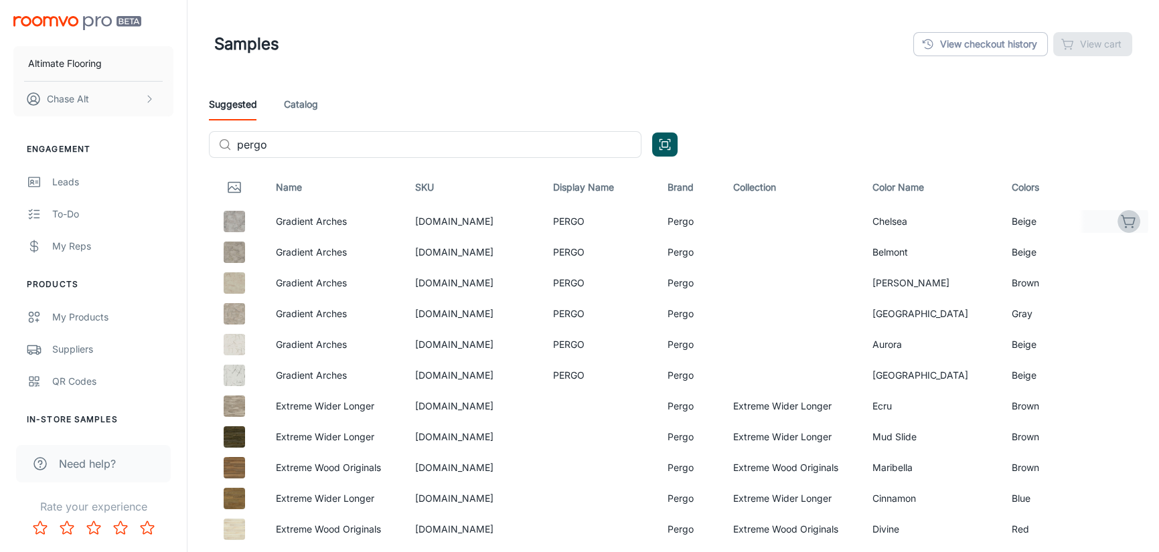
click at [1125, 220] on icon "button" at bounding box center [1129, 222] width 16 height 16
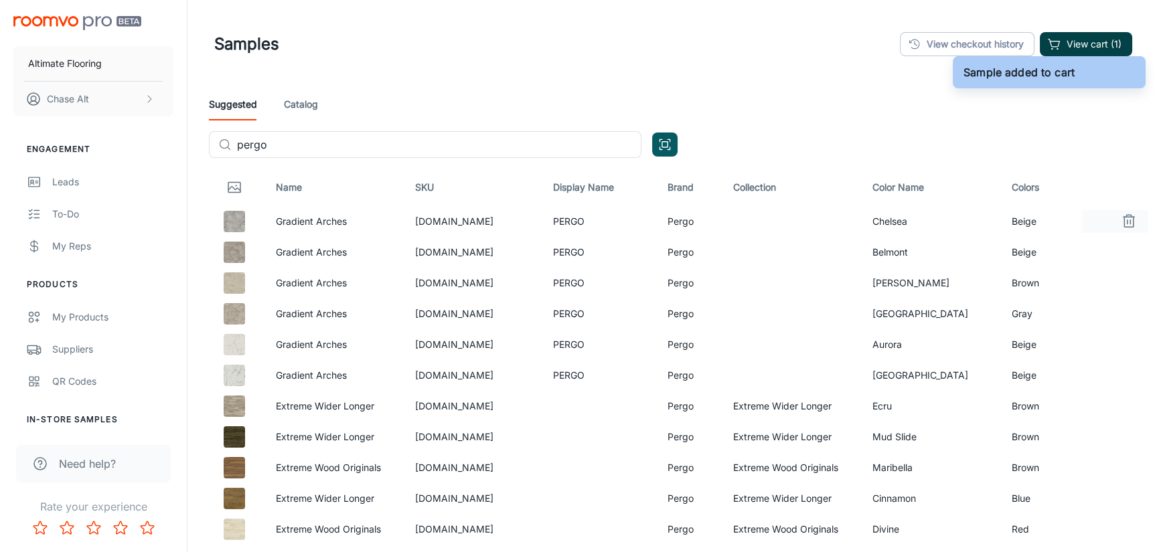
click at [1102, 38] on button "View cart (1)" at bounding box center [1086, 44] width 92 height 24
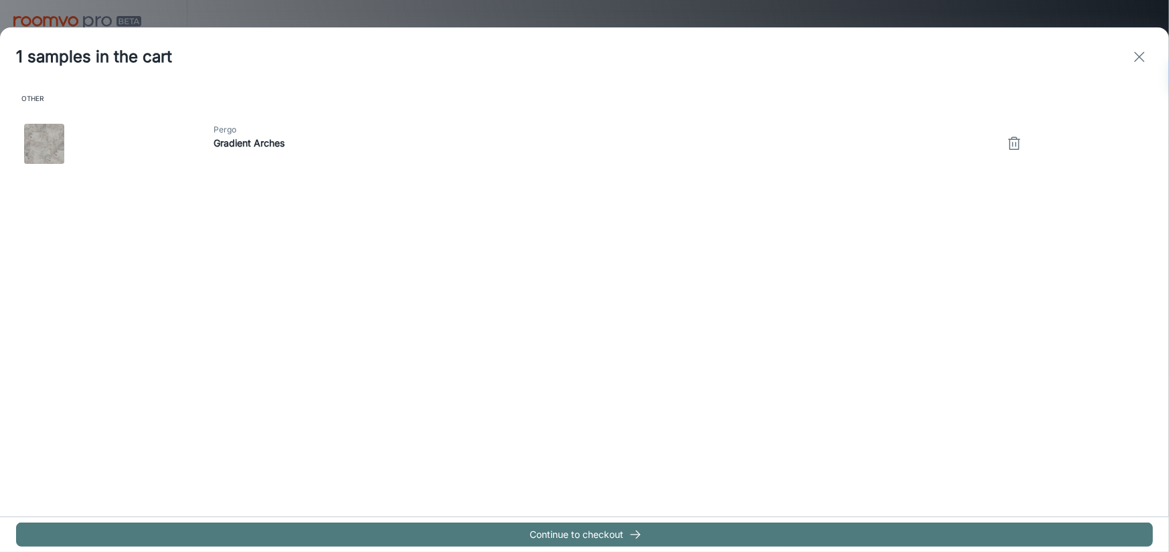
click at [532, 536] on button "Continue to checkout" at bounding box center [584, 535] width 1137 height 24
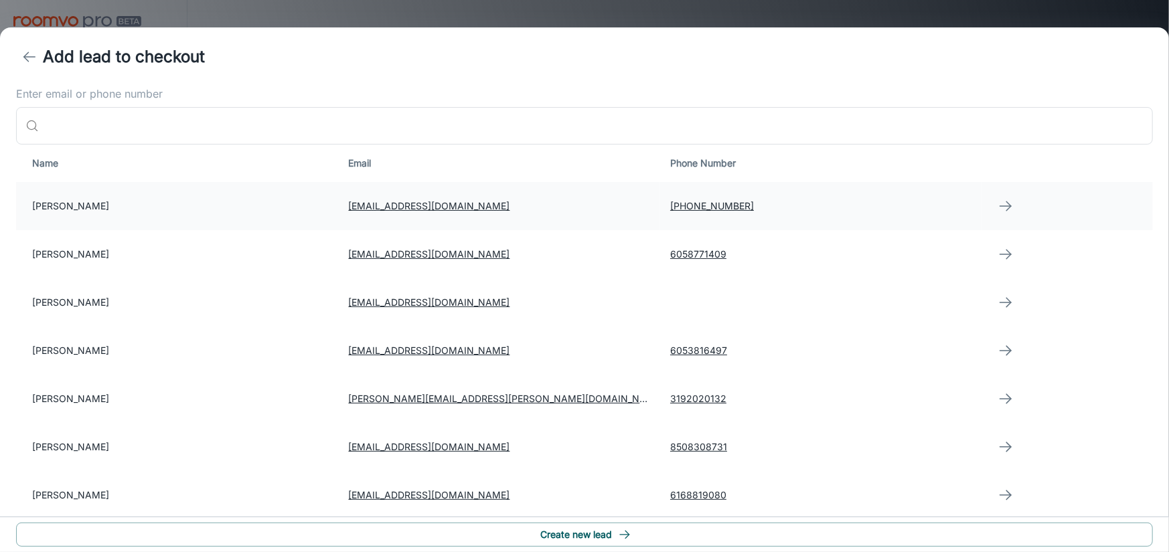
click at [80, 210] on td "[PERSON_NAME]" at bounding box center [177, 206] width 322 height 48
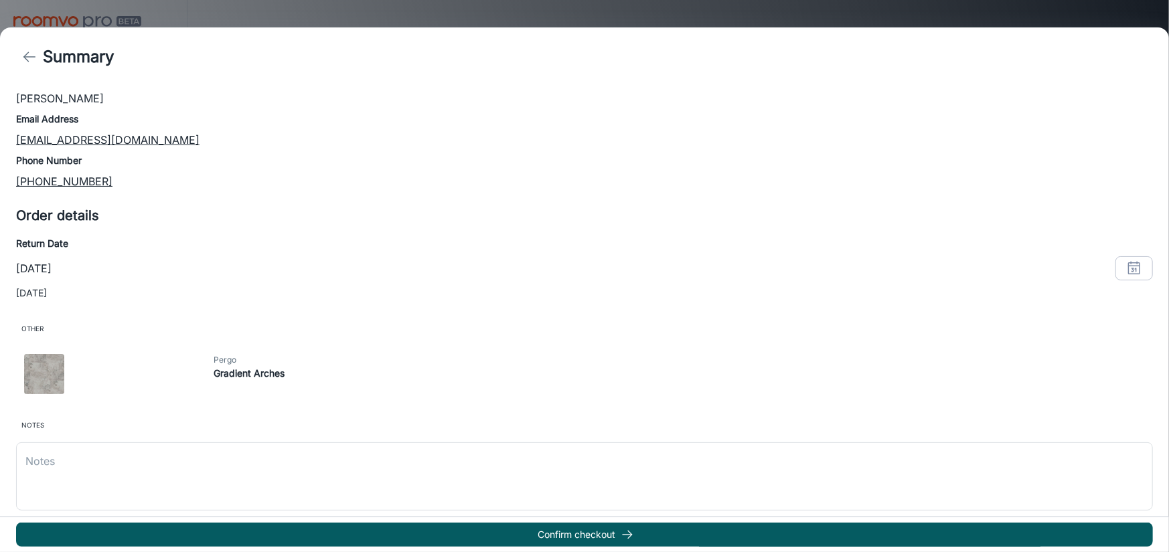
scroll to position [116, 0]
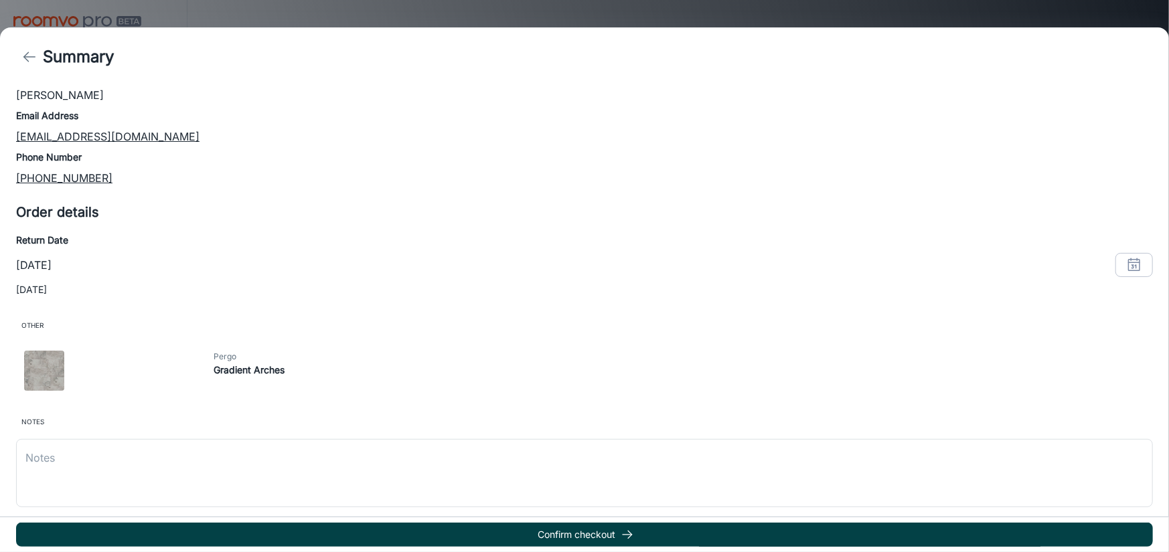
click at [408, 530] on button "Confirm checkout" at bounding box center [584, 535] width 1137 height 24
click at [572, 534] on button "Confirm checkout" at bounding box center [584, 535] width 1137 height 24
